Goal: Navigation & Orientation: Find specific page/section

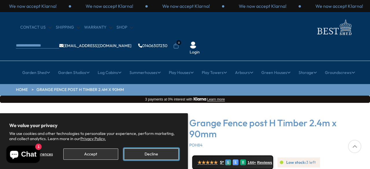
click at [152, 158] on button "Decline" at bounding box center [151, 153] width 55 height 11
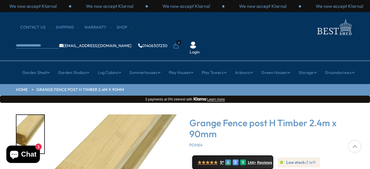
click at [357, 140] on icon at bounding box center [354, 146] width 13 height 13
click at [119, 28] on link "Shop" at bounding box center [124, 28] width 16 height 6
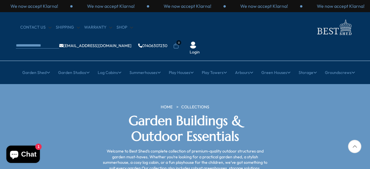
click at [354, 147] on div at bounding box center [354, 146] width 13 height 13
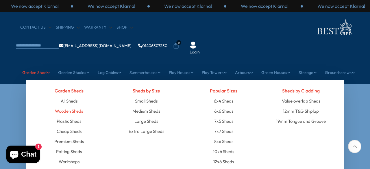
click at [72, 106] on link "Wooden Sheds" at bounding box center [69, 111] width 28 height 10
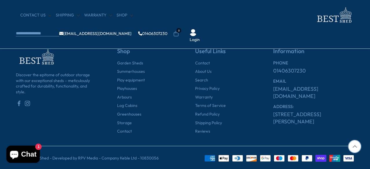
scroll to position [730, 0]
